Goal: Information Seeking & Learning: Learn about a topic

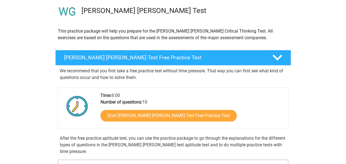
scroll to position [47, 0]
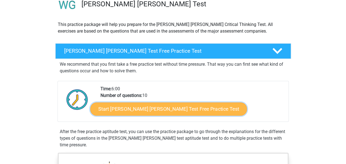
click at [172, 107] on link "Start Watson Glaser Test Free Practice Test" at bounding box center [168, 108] width 157 height 13
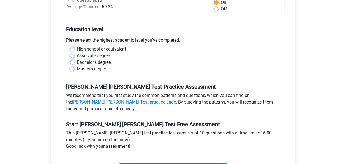
scroll to position [109, 0]
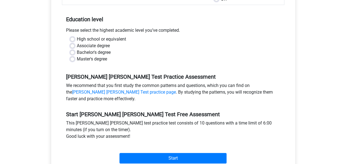
click at [77, 36] on label "High school or equivalent" at bounding box center [101, 39] width 49 height 7
click at [73, 36] on input "High school or equivalent" at bounding box center [72, 39] width 4 height 6
radio input "true"
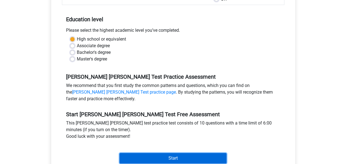
click at [155, 153] on input "Start" at bounding box center [173, 158] width 107 height 10
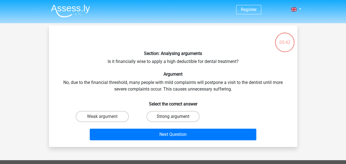
click at [165, 119] on label "Strong argument" at bounding box center [173, 116] width 53 height 11
click at [173, 119] on input "Strong argument" at bounding box center [175, 118] width 4 height 4
radio input "true"
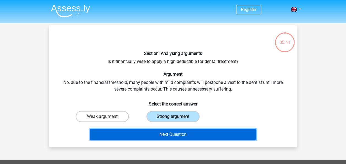
click at [161, 131] on button "Next Question" at bounding box center [173, 134] width 167 height 12
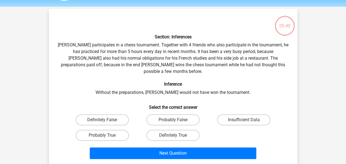
scroll to position [25, 0]
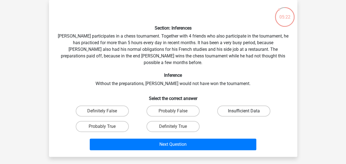
click at [230, 105] on label "Insufficient Data" at bounding box center [243, 110] width 53 height 11
click at [244, 111] on input "Insufficient Data" at bounding box center [246, 113] width 4 height 4
radio input "true"
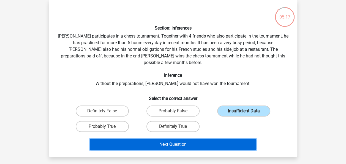
click at [113, 141] on button "Next Question" at bounding box center [173, 144] width 167 height 12
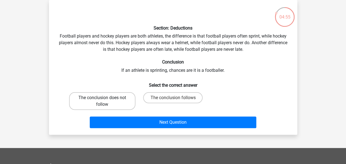
click at [124, 99] on label "The conclusion does not follow" at bounding box center [102, 101] width 66 height 18
click at [106, 99] on input "The conclusion does not follow" at bounding box center [104, 100] width 4 height 4
radio input "true"
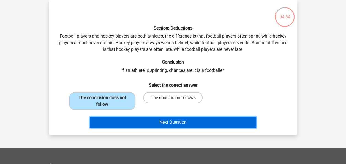
click at [129, 124] on button "Next Question" at bounding box center [173, 122] width 167 height 12
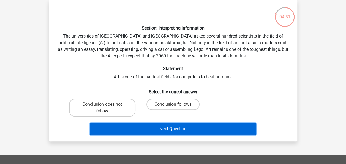
drag, startPoint x: 129, startPoint y: 124, endPoint x: 174, endPoint y: 153, distance: 53.1
click at [174, 153] on div "Register Nederlands English" at bounding box center [173, 137] width 346 height 325
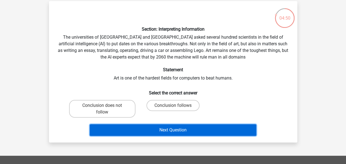
scroll to position [24, 0]
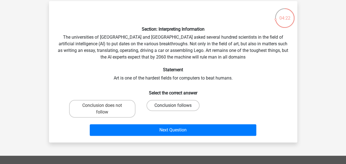
click at [169, 104] on label "Conclusion follows" at bounding box center [173, 105] width 53 height 11
click at [173, 105] on input "Conclusion follows" at bounding box center [175, 107] width 4 height 4
radio input "true"
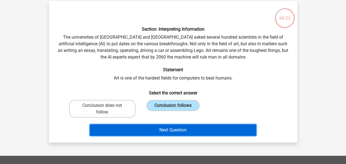
click at [165, 129] on button "Next Question" at bounding box center [173, 130] width 167 height 12
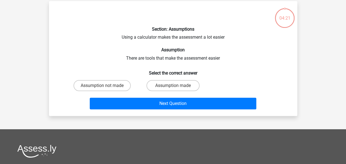
scroll to position [25, 0]
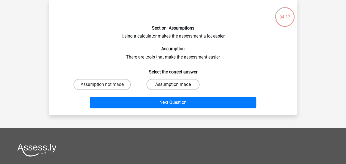
click at [156, 87] on label "Assumption made" at bounding box center [173, 84] width 53 height 11
click at [173, 87] on input "Assumption made" at bounding box center [175, 86] width 4 height 4
radio input "true"
click at [148, 110] on div "Section: Assumptions Using a calculator makes the assessment a lot easier Assum…" at bounding box center [173, 57] width 248 height 115
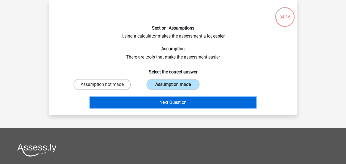
click at [147, 103] on button "Next Question" at bounding box center [173, 102] width 167 height 12
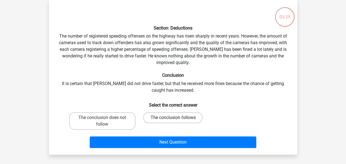
click at [178, 115] on label "The conclusion follows" at bounding box center [173, 117] width 60 height 11
click at [177, 117] on input "The conclusion follows" at bounding box center [175, 119] width 4 height 4
radio input "true"
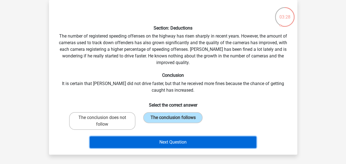
click at [169, 139] on button "Next Question" at bounding box center [173, 142] width 167 height 12
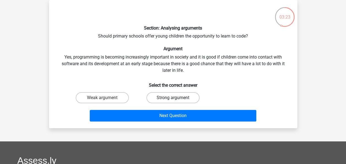
click at [157, 99] on label "Strong argument" at bounding box center [173, 97] width 53 height 11
click at [173, 99] on input "Strong argument" at bounding box center [175, 100] width 4 height 4
radio input "true"
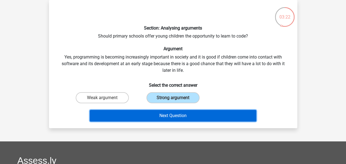
click at [156, 120] on button "Next Question" at bounding box center [173, 116] width 167 height 12
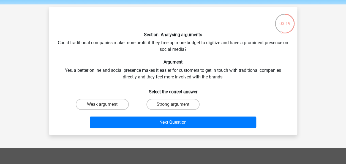
scroll to position [17, 0]
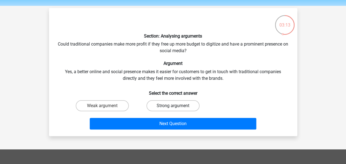
click at [182, 106] on label "Strong argument" at bounding box center [173, 105] width 53 height 11
click at [177, 106] on input "Strong argument" at bounding box center [175, 108] width 4 height 4
radio input "true"
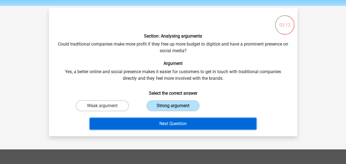
click at [182, 126] on button "Next Question" at bounding box center [173, 124] width 167 height 12
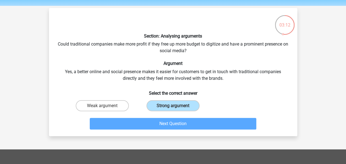
scroll to position [25, 0]
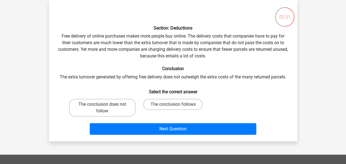
click at [157, 110] on div "The conclusion follows" at bounding box center [173, 108] width 66 height 18
click at [157, 109] on label "The conclusion follows" at bounding box center [173, 104] width 60 height 11
click at [173, 108] on input "The conclusion follows" at bounding box center [175, 106] width 4 height 4
radio input "true"
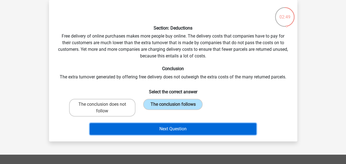
click at [157, 133] on button "Next Question" at bounding box center [173, 129] width 167 height 12
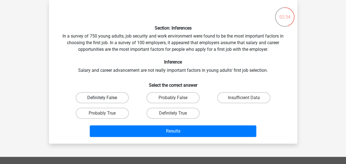
click at [122, 99] on label "Definitely False" at bounding box center [102, 97] width 53 height 11
click at [106, 99] on input "Definitely False" at bounding box center [104, 100] width 4 height 4
radio input "true"
click at [190, 100] on label "Probably False" at bounding box center [173, 97] width 53 height 11
click at [177, 100] on input "Probably False" at bounding box center [175, 100] width 4 height 4
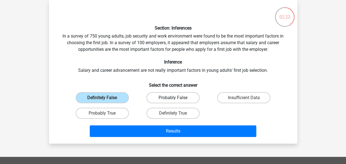
radio input "true"
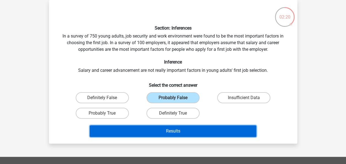
click at [182, 133] on button "Results" at bounding box center [173, 131] width 167 height 12
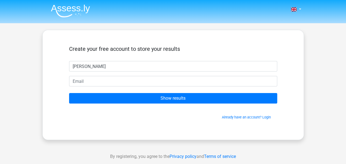
type input "[PERSON_NAME]"
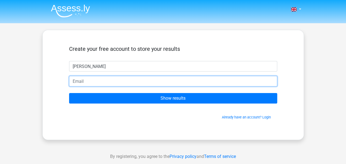
click at [187, 81] on input "email" at bounding box center [173, 81] width 208 height 10
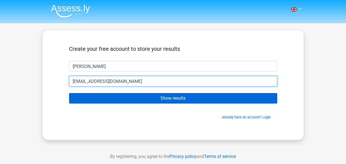
type input "[EMAIL_ADDRESS][DOMAIN_NAME]"
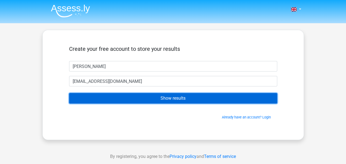
click at [179, 94] on input "Show results" at bounding box center [173, 98] width 208 height 10
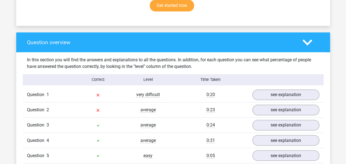
scroll to position [426, 0]
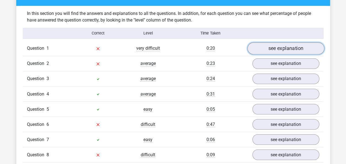
click at [308, 46] on link "see explanation" at bounding box center [285, 48] width 77 height 12
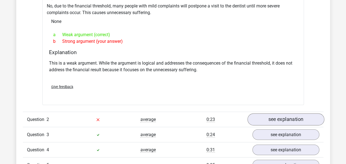
scroll to position [520, 0]
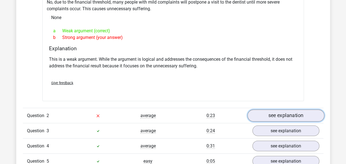
click at [263, 115] on link "see explanation" at bounding box center [285, 115] width 77 height 12
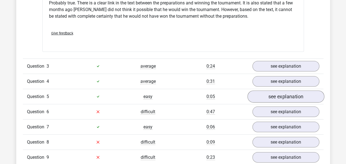
scroll to position [801, 0]
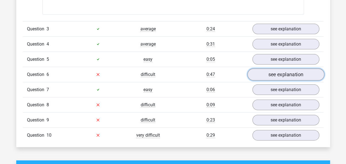
click at [286, 70] on link "see explanation" at bounding box center [285, 74] width 77 height 12
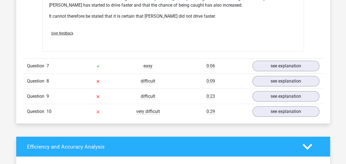
scroll to position [1017, 0]
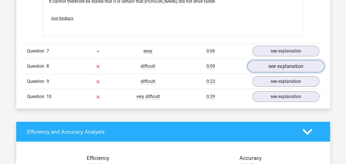
click at [297, 60] on link "see explanation" at bounding box center [285, 66] width 77 height 12
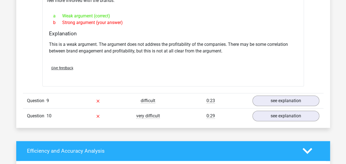
scroll to position [1144, 0]
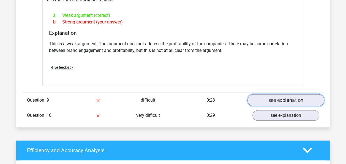
click at [301, 94] on link "see explanation" at bounding box center [285, 100] width 77 height 12
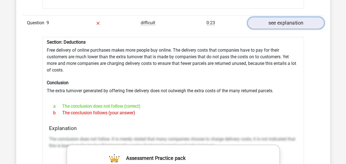
scroll to position [1235, 0]
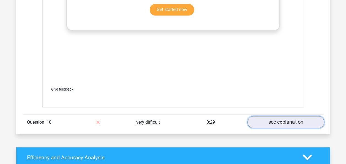
click at [290, 116] on link "see explanation" at bounding box center [285, 122] width 77 height 12
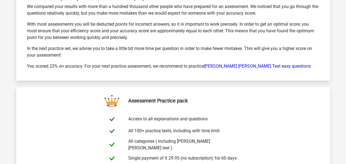
scroll to position [2117, 0]
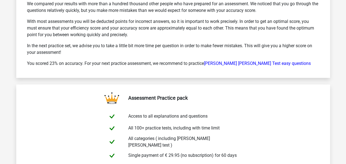
click at [237, 44] on div "Your score will improve if you take a little bit more time per question. We com…" at bounding box center [173, 32] width 301 height 78
click at [239, 61] on link "Watson Glaser Test easy questions" at bounding box center [257, 63] width 107 height 5
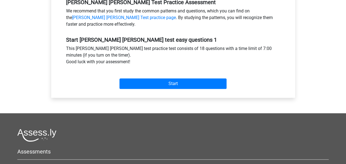
scroll to position [181, 0]
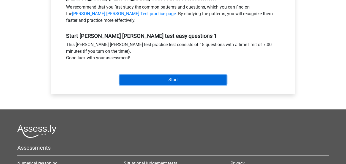
click at [169, 78] on input "Start" at bounding box center [173, 79] width 107 height 10
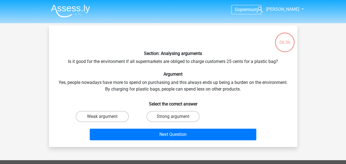
click at [104, 127] on div "Next Question" at bounding box center [173, 133] width 231 height 18
click at [100, 109] on div "Weak argument" at bounding box center [102, 116] width 71 height 15
click at [104, 119] on input "Weak argument" at bounding box center [104, 118] width 4 height 4
radio input "true"
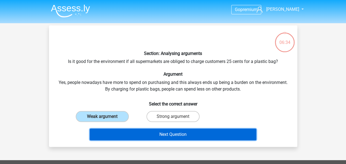
click at [148, 129] on button "Next Question" at bounding box center [173, 134] width 167 height 12
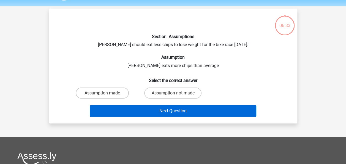
scroll to position [25, 0]
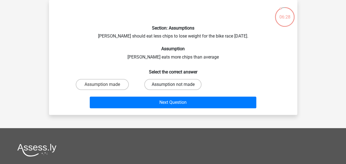
click at [149, 83] on label "Assumption not made" at bounding box center [172, 84] width 57 height 11
click at [173, 84] on input "Assumption not made" at bounding box center [175, 86] width 4 height 4
radio input "true"
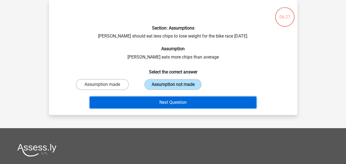
click at [155, 104] on button "Next Question" at bounding box center [173, 102] width 167 height 12
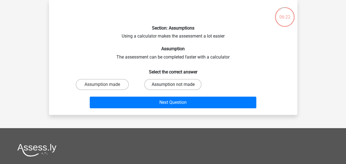
click at [153, 81] on label "Assumption not made" at bounding box center [172, 84] width 57 height 11
click at [173, 84] on input "Assumption not made" at bounding box center [175, 86] width 4 height 4
radio input "true"
click at [108, 88] on label "Assumption made" at bounding box center [102, 84] width 53 height 11
click at [106, 88] on input "Assumption made" at bounding box center [104, 86] width 4 height 4
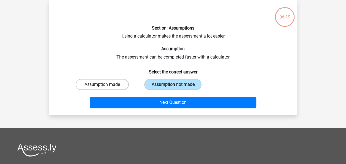
radio input "true"
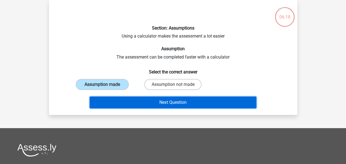
click at [114, 100] on button "Next Question" at bounding box center [173, 102] width 167 height 12
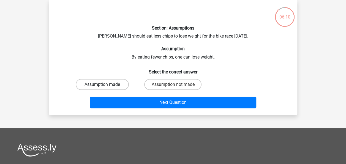
click at [121, 85] on label "Assumption made" at bounding box center [102, 84] width 53 height 11
click at [106, 85] on input "Assumption made" at bounding box center [104, 86] width 4 height 4
radio input "true"
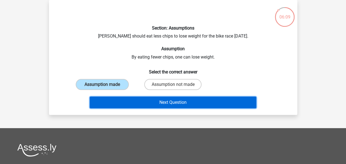
click at [126, 100] on button "Next Question" at bounding box center [173, 102] width 167 height 12
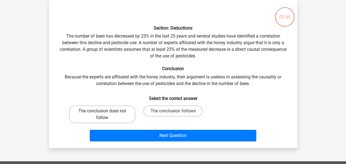
click at [118, 117] on label "The conclusion does not follow" at bounding box center [102, 114] width 66 height 18
click at [106, 114] on input "The conclusion does not follow" at bounding box center [104, 113] width 4 height 4
radio input "true"
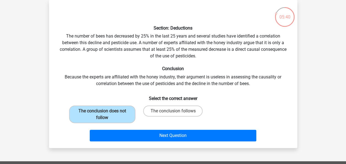
click at [128, 147] on div "Section: Deductions The number of bees has decreased by 25% in the last 25 year…" at bounding box center [173, 74] width 248 height 148
click at [126, 142] on div "Next Question" at bounding box center [173, 136] width 213 height 14
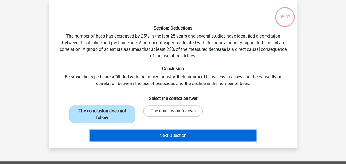
click at [126, 137] on button "Next Question" at bounding box center [173, 135] width 167 height 12
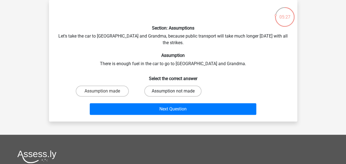
click at [169, 87] on label "Assumption not made" at bounding box center [172, 90] width 57 height 11
click at [173, 91] on input "Assumption not made" at bounding box center [175, 93] width 4 height 4
radio input "true"
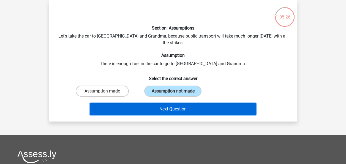
click at [153, 103] on button "Next Question" at bounding box center [173, 109] width 167 height 12
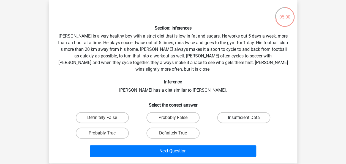
click at [242, 114] on label "Insufficient Data" at bounding box center [243, 117] width 53 height 11
click at [244, 117] on input "Insufficient Data" at bounding box center [246, 119] width 4 height 4
radio input "true"
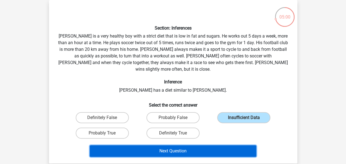
click at [220, 145] on button "Next Question" at bounding box center [173, 151] width 167 height 12
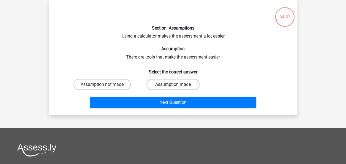
click at [153, 86] on label "Assumption made" at bounding box center [173, 84] width 53 height 11
click at [173, 86] on input "Assumption made" at bounding box center [175, 86] width 4 height 4
radio input "true"
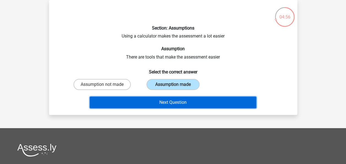
click at [153, 97] on button "Next Question" at bounding box center [173, 102] width 167 height 12
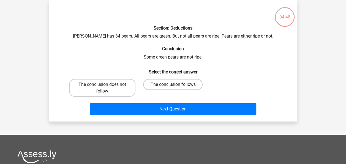
click at [189, 85] on label "The conclusion follows" at bounding box center [173, 84] width 60 height 11
click at [177, 85] on input "The conclusion follows" at bounding box center [175, 86] width 4 height 4
radio input "true"
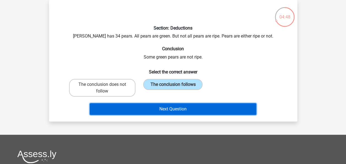
click at [188, 105] on button "Next Question" at bounding box center [173, 109] width 167 height 12
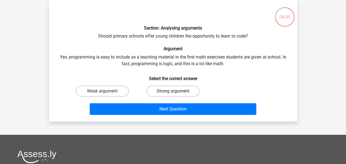
click at [161, 93] on label "Strong argument" at bounding box center [173, 90] width 53 height 11
click at [173, 93] on input "Strong argument" at bounding box center [175, 93] width 4 height 4
radio input "true"
click at [120, 91] on label "Weak argument" at bounding box center [102, 90] width 53 height 11
click at [106, 91] on input "Weak argument" at bounding box center [104, 93] width 4 height 4
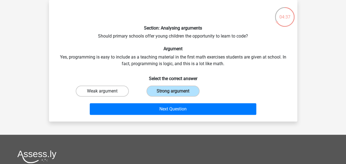
radio input "true"
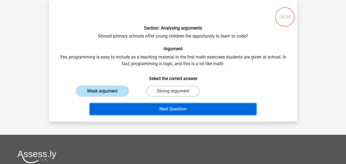
click at [129, 107] on button "Next Question" at bounding box center [173, 109] width 167 height 12
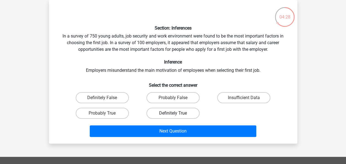
click at [157, 116] on label "Definitely True" at bounding box center [173, 112] width 53 height 11
click at [173, 116] on input "Definitely True" at bounding box center [175, 115] width 4 height 4
radio input "true"
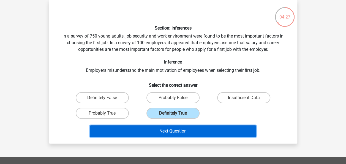
click at [162, 131] on button "Next Question" at bounding box center [173, 131] width 167 height 12
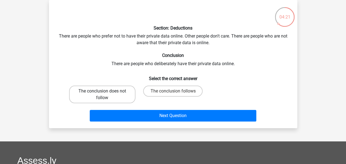
click at [98, 91] on label "The conclusion does not follow" at bounding box center [102, 94] width 66 height 18
click at [102, 91] on input "The conclusion does not follow" at bounding box center [104, 93] width 4 height 4
radio input "true"
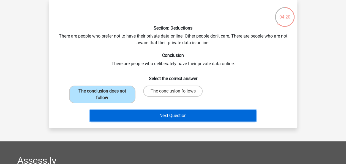
click at [123, 117] on button "Next Question" at bounding box center [173, 116] width 167 height 12
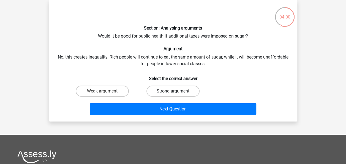
click at [158, 91] on label "Strong argument" at bounding box center [173, 90] width 53 height 11
click at [173, 91] on input "Strong argument" at bounding box center [175, 93] width 4 height 4
radio input "true"
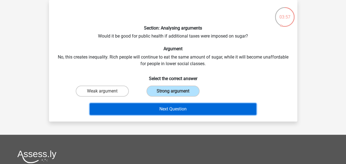
click at [146, 107] on button "Next Question" at bounding box center [173, 109] width 167 height 12
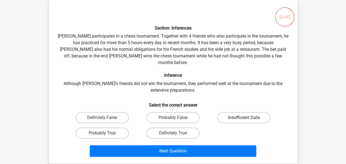
click at [234, 112] on label "Insufficient Data" at bounding box center [243, 117] width 53 height 11
click at [244, 117] on input "Insufficient Data" at bounding box center [246, 119] width 4 height 4
radio input "true"
click at [187, 152] on div "Section: Inferences Pablo participates in a chess tournament. Together with 4 f…" at bounding box center [173, 81] width 248 height 163
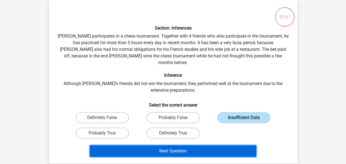
click at [185, 145] on button "Next Question" at bounding box center [173, 151] width 167 height 12
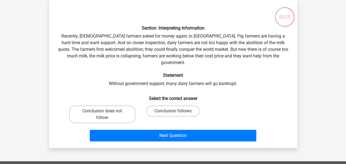
click at [175, 111] on input "Conclusion follows" at bounding box center [175, 113] width 4 height 4
radio input "true"
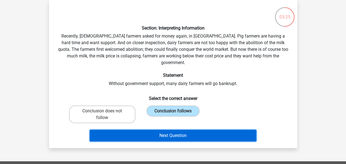
click at [171, 129] on button "Next Question" at bounding box center [173, 135] width 167 height 12
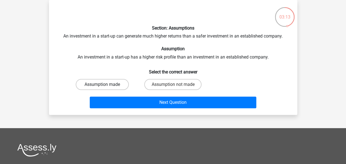
click at [118, 82] on label "Assumption made" at bounding box center [102, 84] width 53 height 11
click at [106, 84] on input "Assumption made" at bounding box center [104, 86] width 4 height 4
radio input "true"
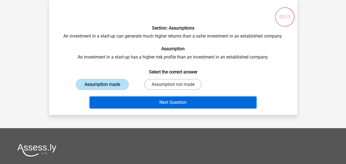
click at [128, 104] on button "Next Question" at bounding box center [173, 102] width 167 height 12
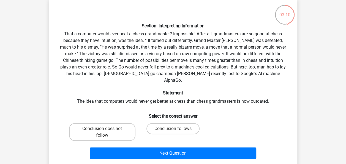
scroll to position [29, 0]
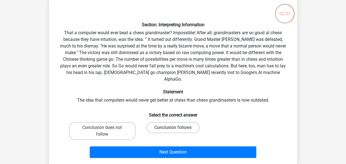
click at [166, 124] on label "Conclusion follows" at bounding box center [173, 127] width 53 height 11
click at [173, 127] on input "Conclusion follows" at bounding box center [175, 129] width 4 height 4
radio input "true"
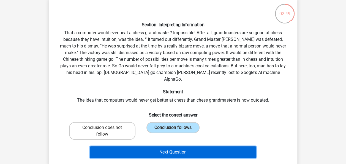
click at [162, 150] on button "Next Question" at bounding box center [173, 152] width 167 height 12
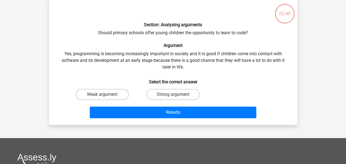
scroll to position [25, 0]
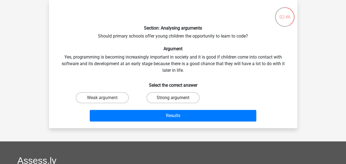
click at [171, 99] on label "Strong argument" at bounding box center [173, 97] width 53 height 11
click at [173, 99] on input "Strong argument" at bounding box center [175, 100] width 4 height 4
radio input "true"
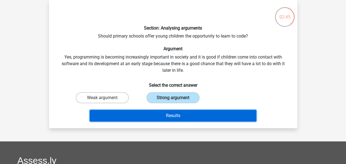
click at [170, 118] on button "Results" at bounding box center [173, 116] width 167 height 12
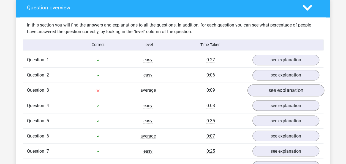
scroll to position [421, 0]
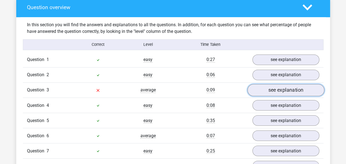
click at [298, 84] on link "see explanation" at bounding box center [285, 90] width 77 height 12
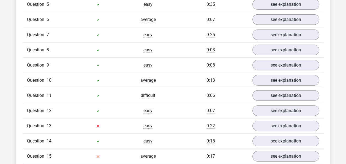
scroll to position [822, 0]
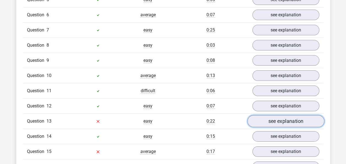
click at [270, 115] on link "see explanation" at bounding box center [285, 121] width 77 height 12
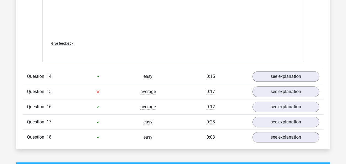
scroll to position [1170, 0]
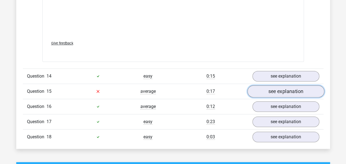
click at [294, 85] on link "see explanation" at bounding box center [285, 91] width 77 height 12
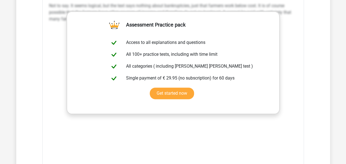
scroll to position [1379, 0]
